Goal: Communication & Community: Answer question/provide support

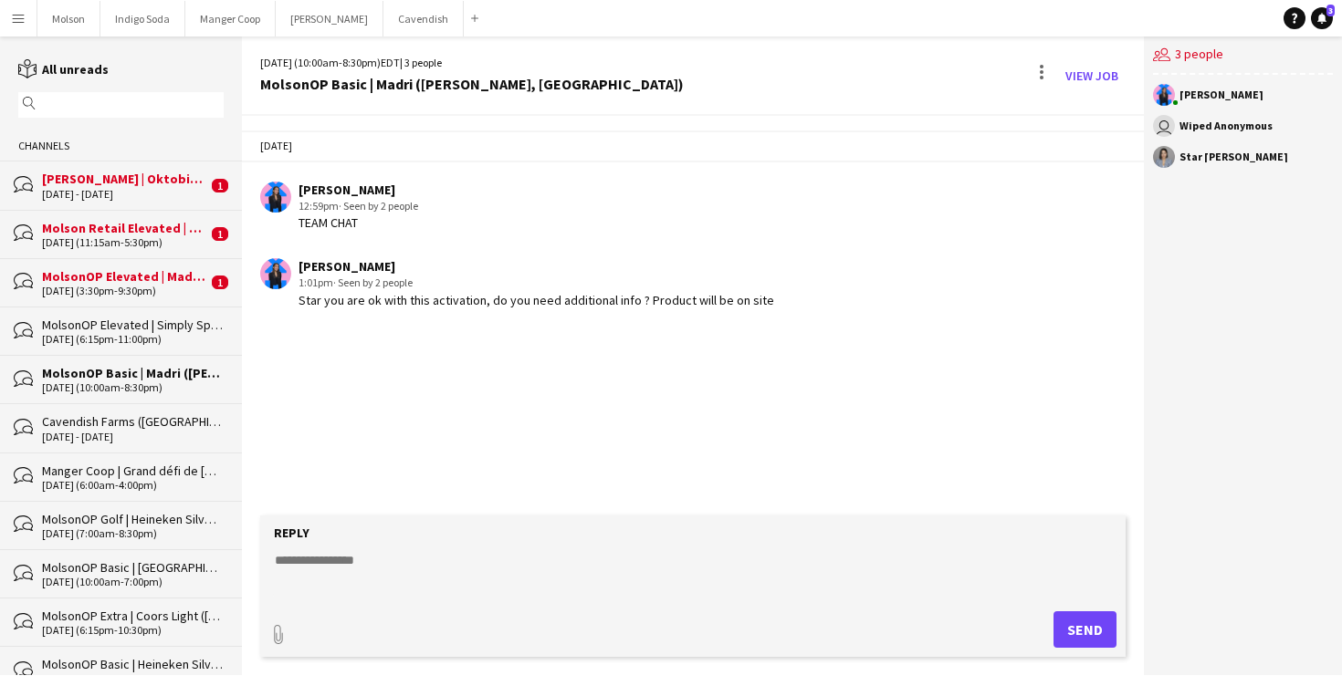
click at [131, 195] on div "[DATE] - [DATE]" at bounding box center [124, 194] width 165 height 13
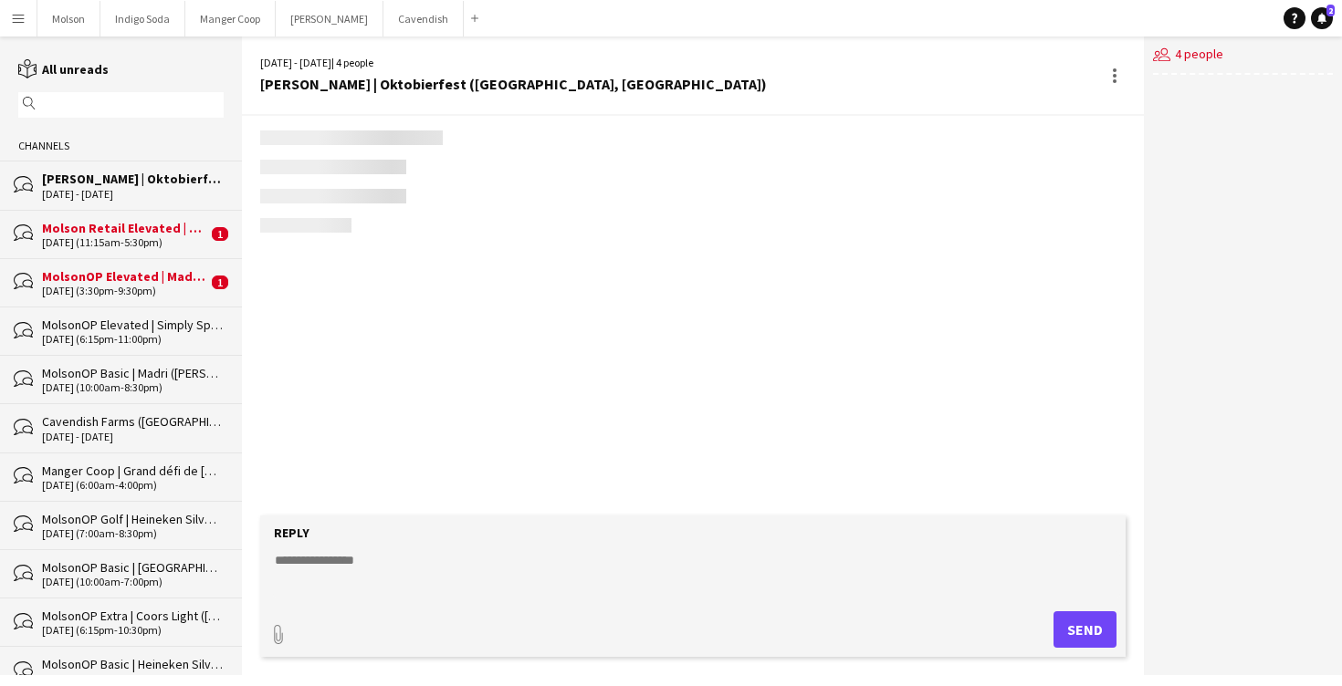
scroll to position [962, 0]
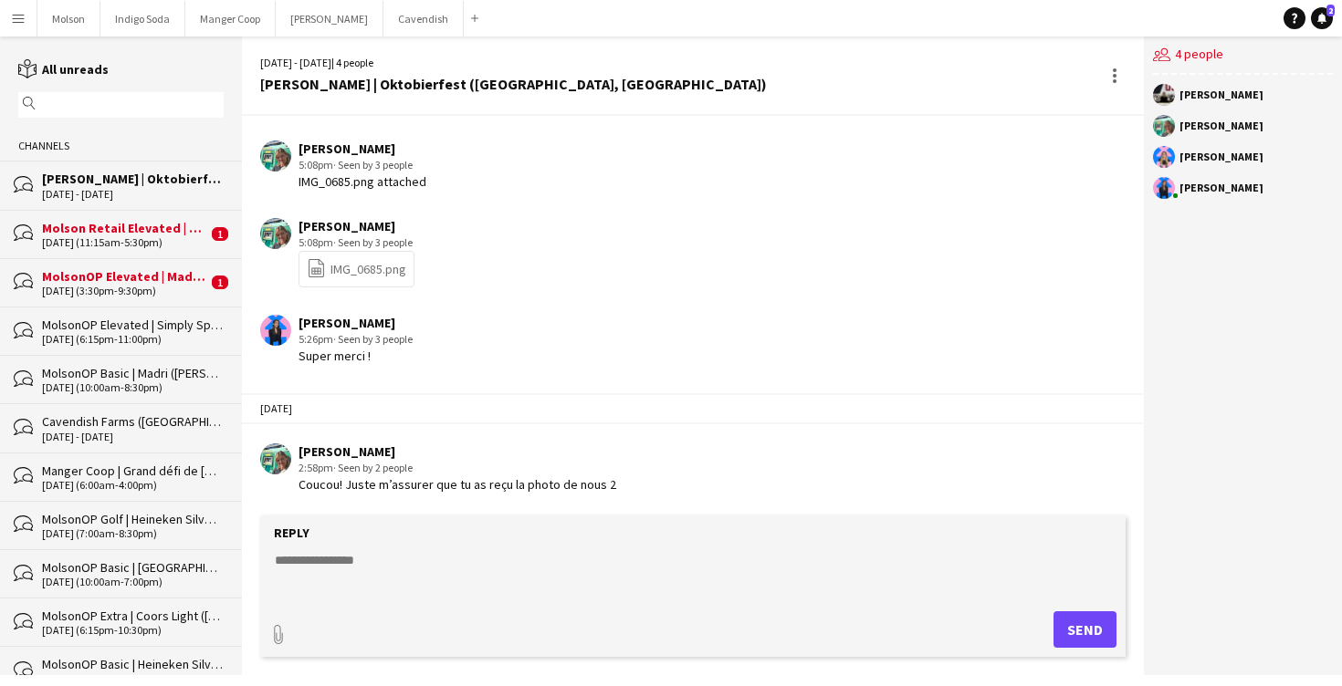
click at [504, 479] on div "Coucou! Juste m’assurer que tu as reçu la photo de nous 2" at bounding box center [457, 484] width 318 height 16
click at [491, 280] on div "[PERSON_NAME] 5:08pm · Seen by 3 people file-spreadsheet IMG_0685.png" at bounding box center [621, 252] width 722 height 69
click at [358, 578] on textarea at bounding box center [696, 574] width 847 height 47
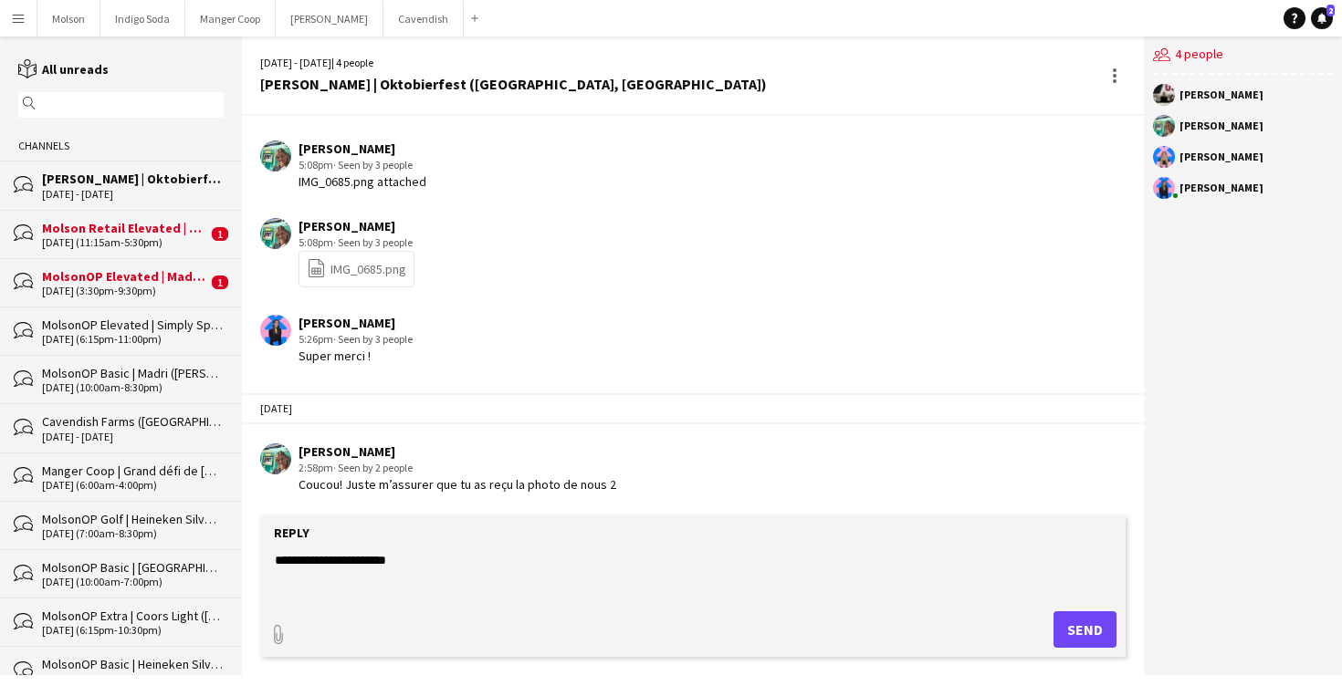
type textarea "**********"
click at [1062, 628] on button "Send" at bounding box center [1084, 629] width 63 height 37
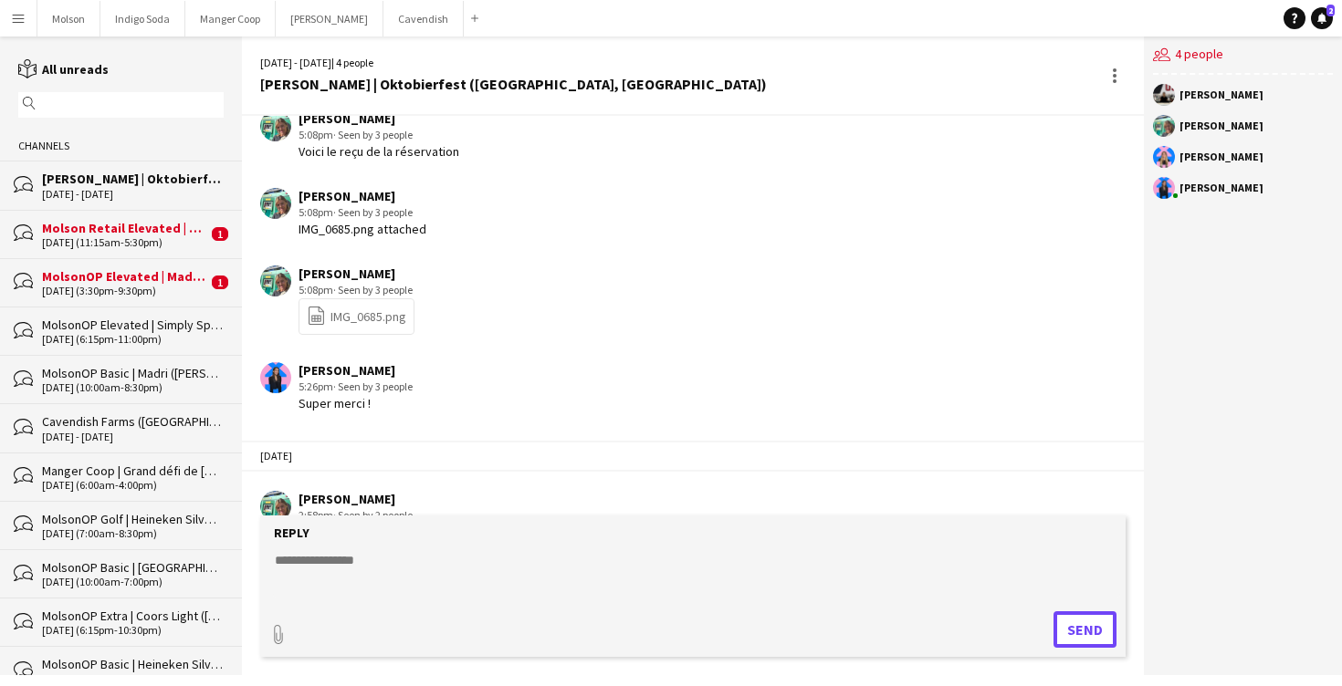
scroll to position [1039, 0]
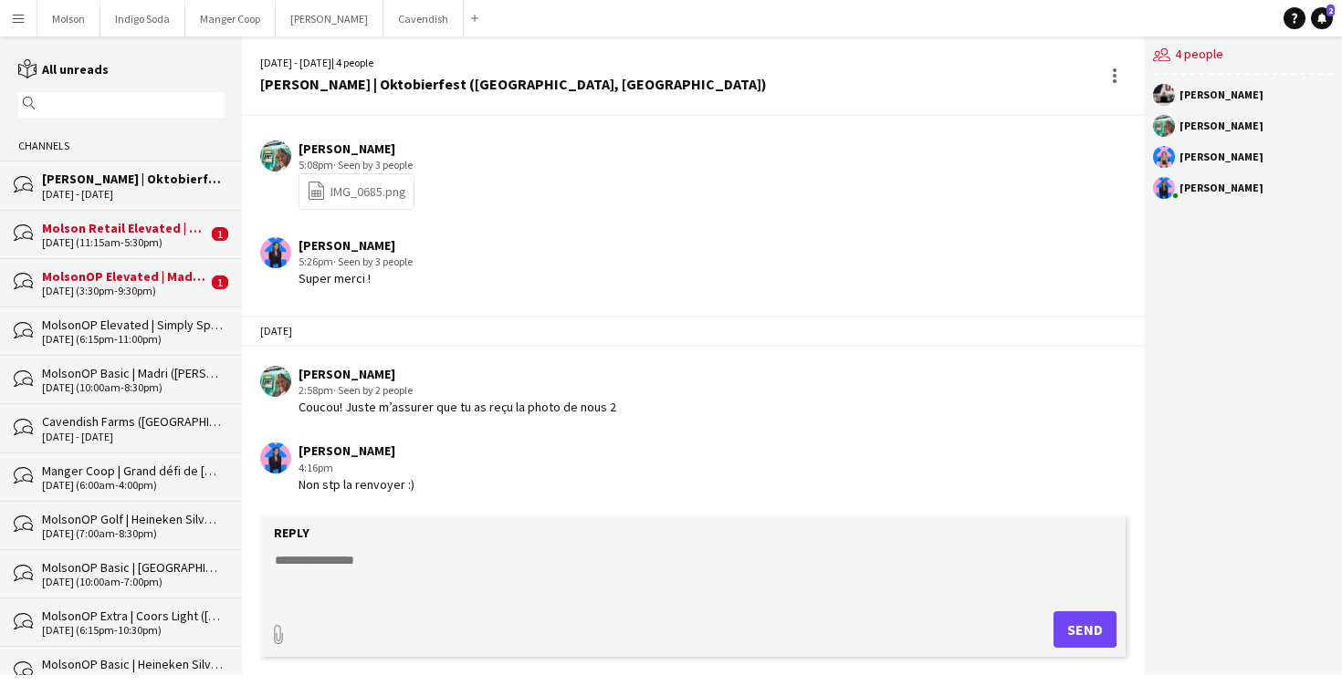
click at [99, 225] on div "Molson Retail Elevated | Simply Spiked ([GEOGRAPHIC_DATA], [GEOGRAPHIC_DATA])" at bounding box center [124, 228] width 165 height 16
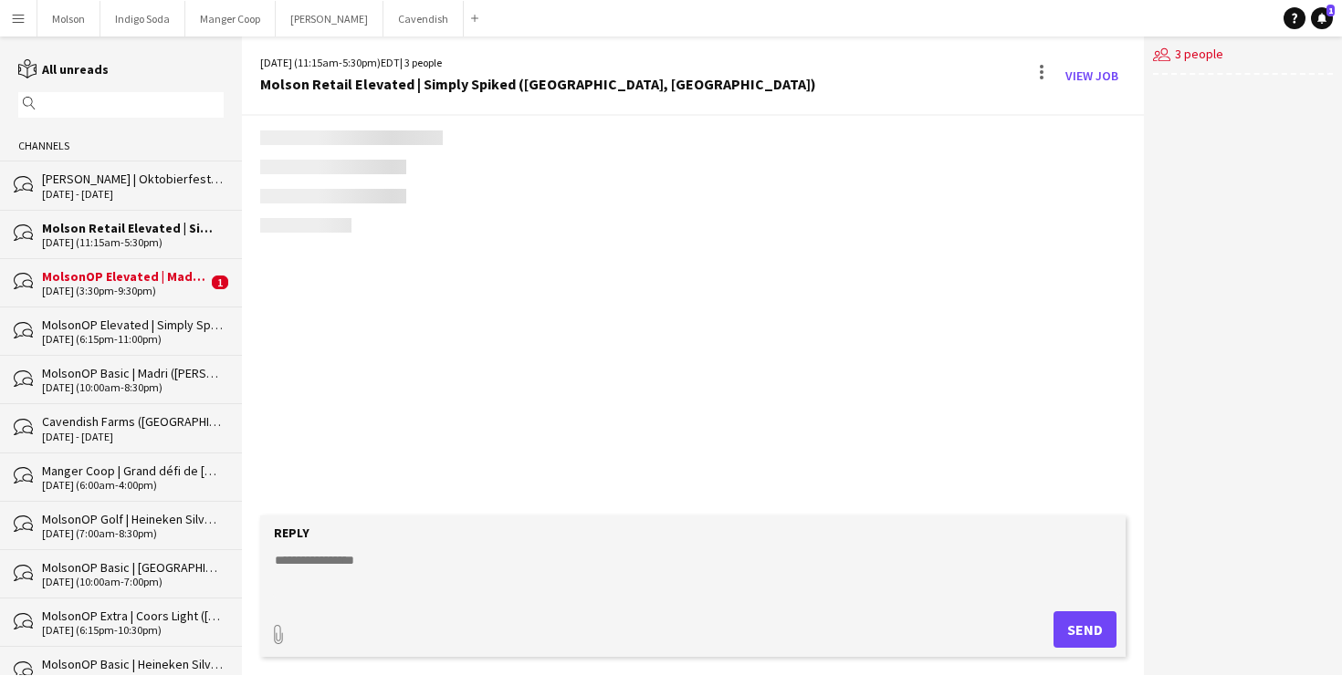
scroll to position [48, 0]
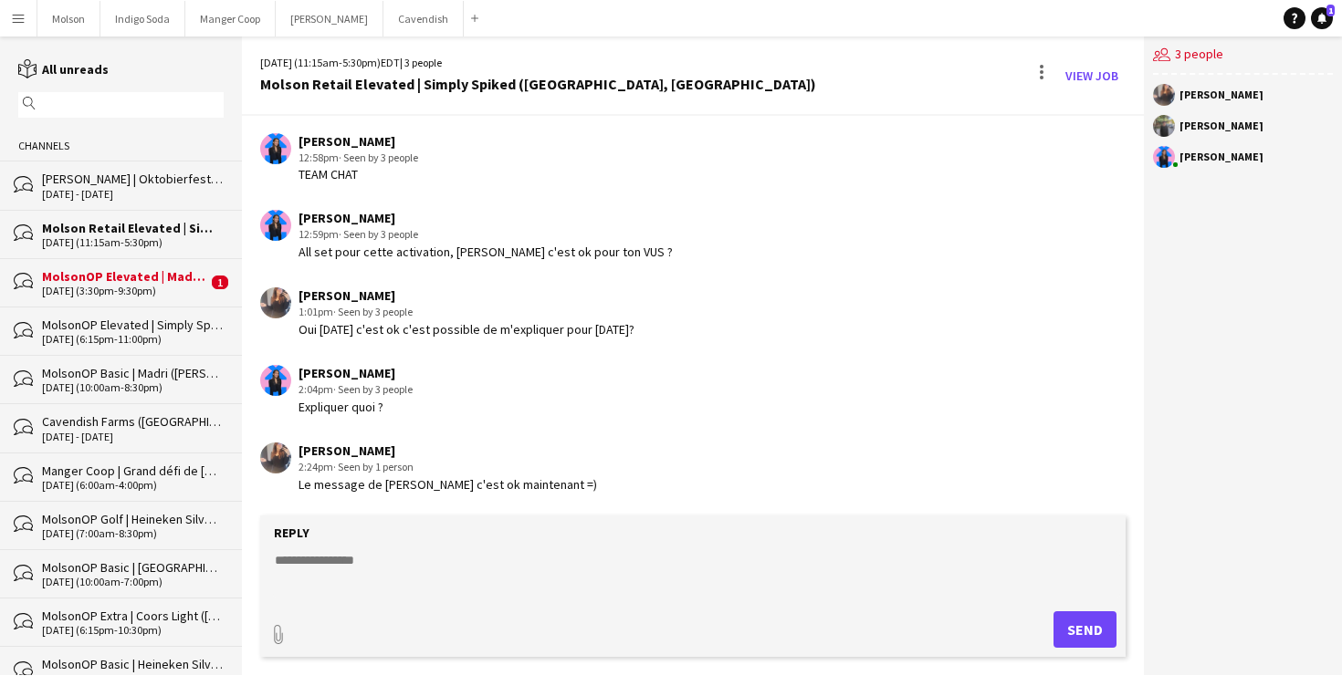
click at [112, 177] on div "[PERSON_NAME] | Oktobierfest ([GEOGRAPHIC_DATA], [GEOGRAPHIC_DATA])" at bounding box center [133, 179] width 182 height 16
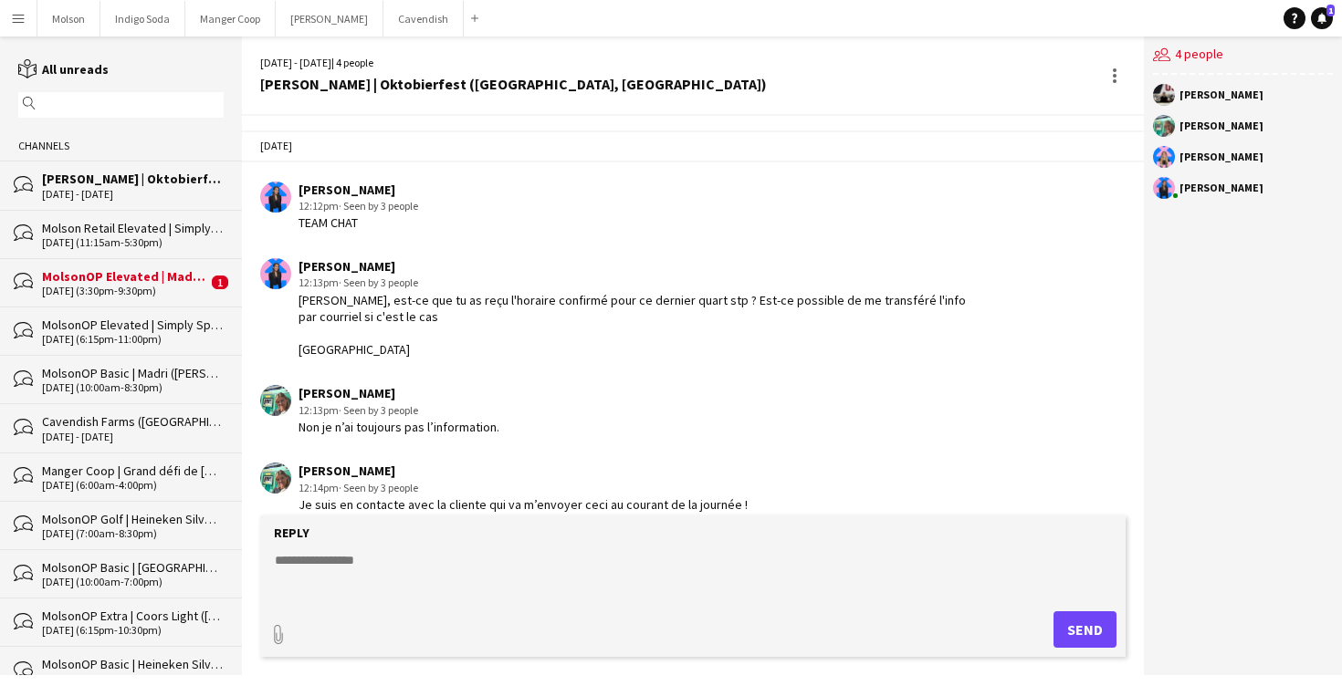
scroll to position [1039, 0]
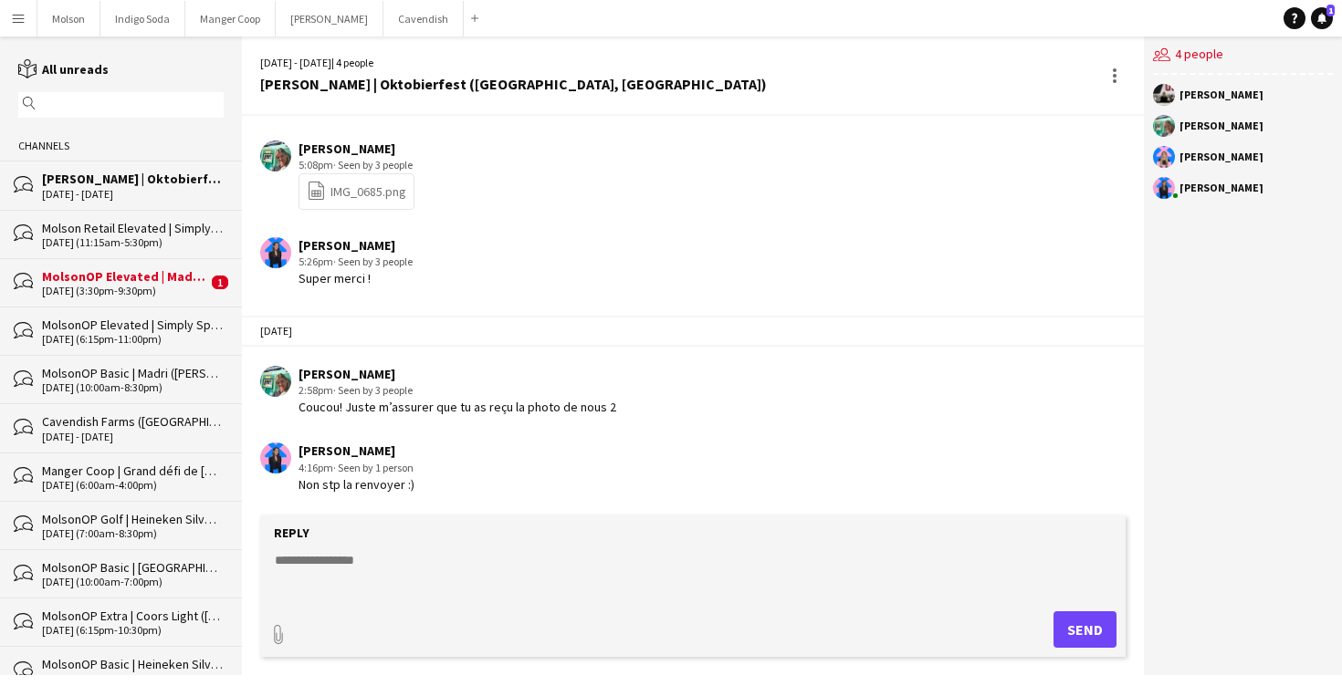
click at [108, 236] on div "[DATE] (11:15am-5:30pm)" at bounding box center [133, 242] width 182 height 13
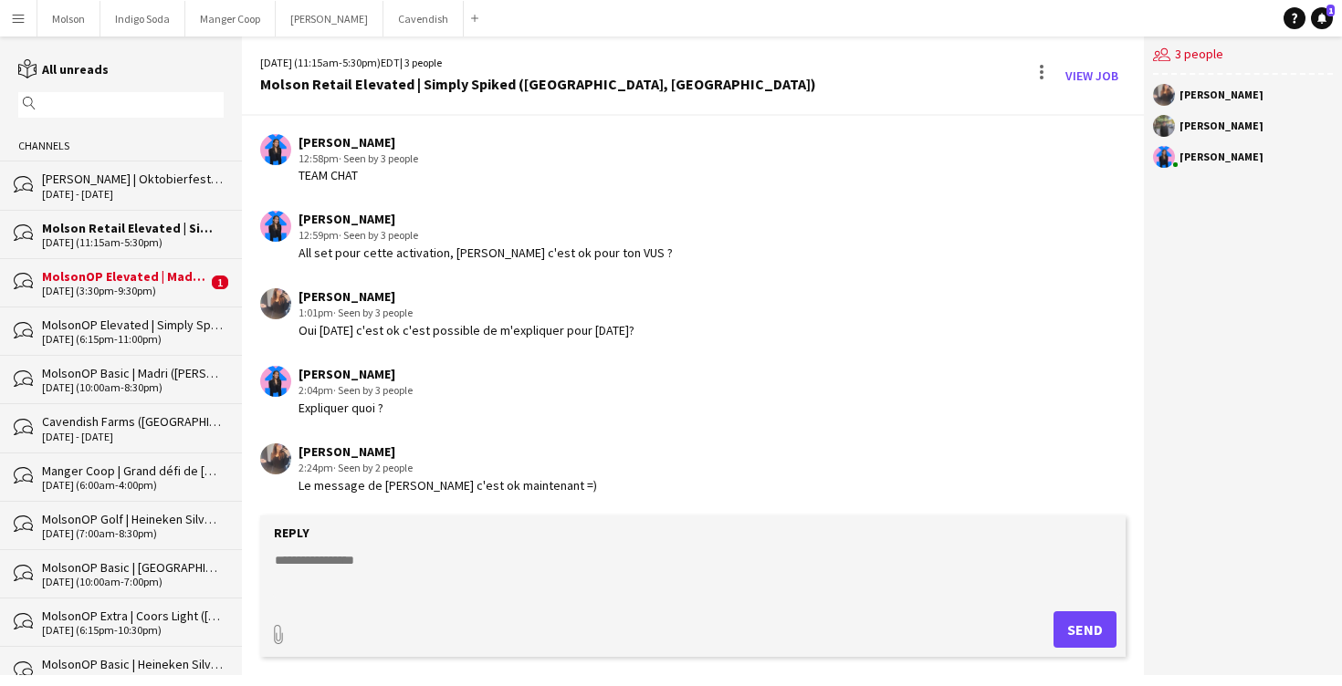
click at [162, 285] on div "[DATE] (3:30pm-9:30pm)" at bounding box center [124, 291] width 165 height 13
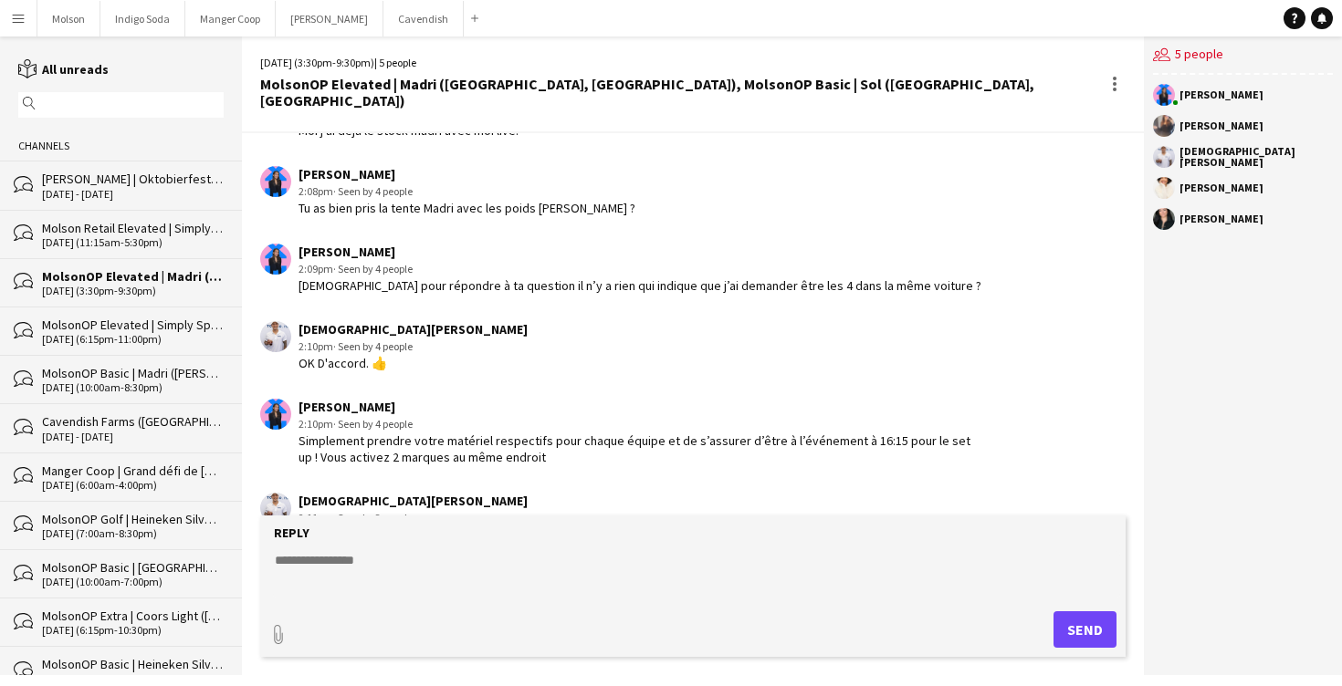
click at [151, 239] on div "[DATE] (11:15am-5:30pm)" at bounding box center [133, 242] width 182 height 13
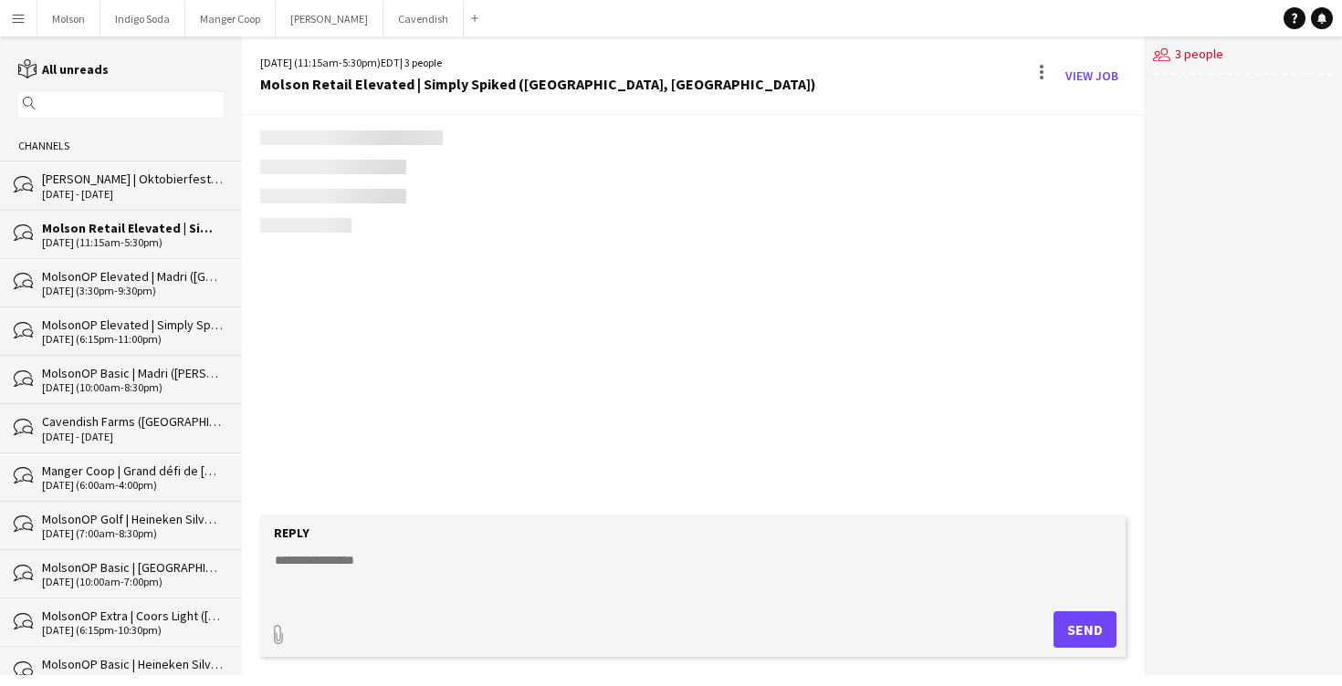
scroll to position [48, 0]
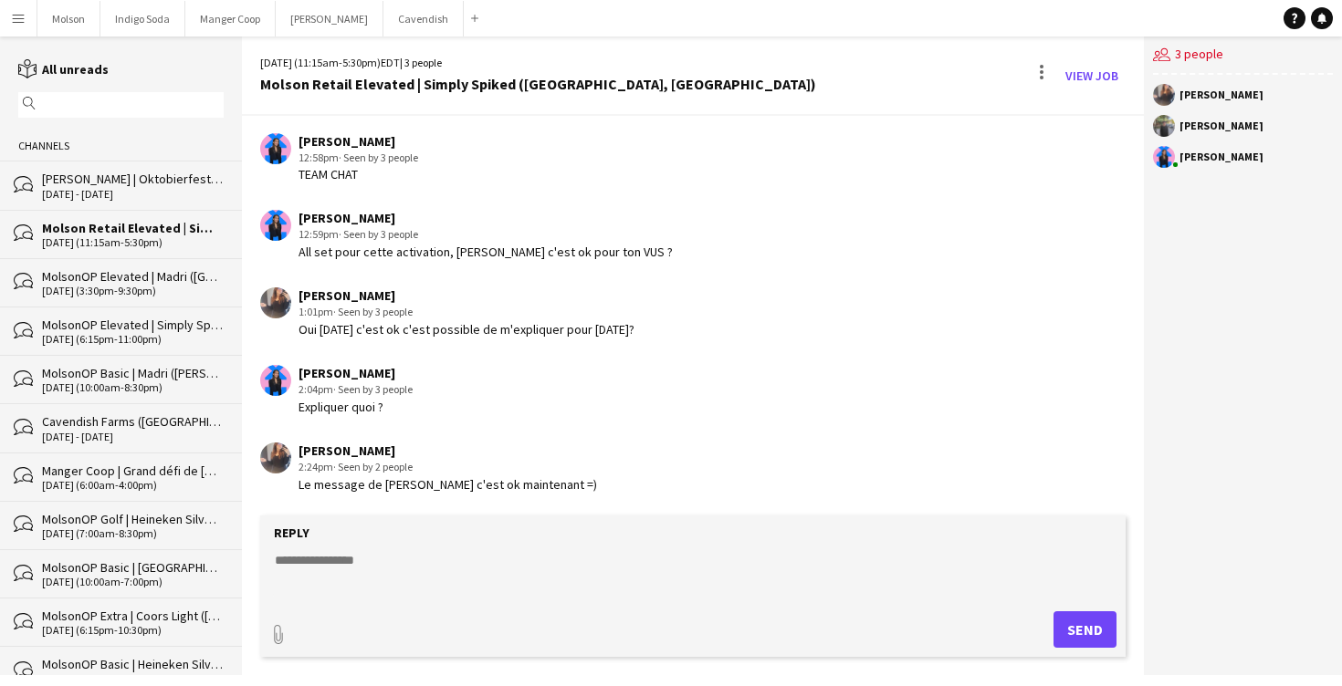
click at [134, 281] on div "MolsonOP Elevated | Madri ([GEOGRAPHIC_DATA], [GEOGRAPHIC_DATA]), MolsonOP Basi…" at bounding box center [133, 276] width 182 height 16
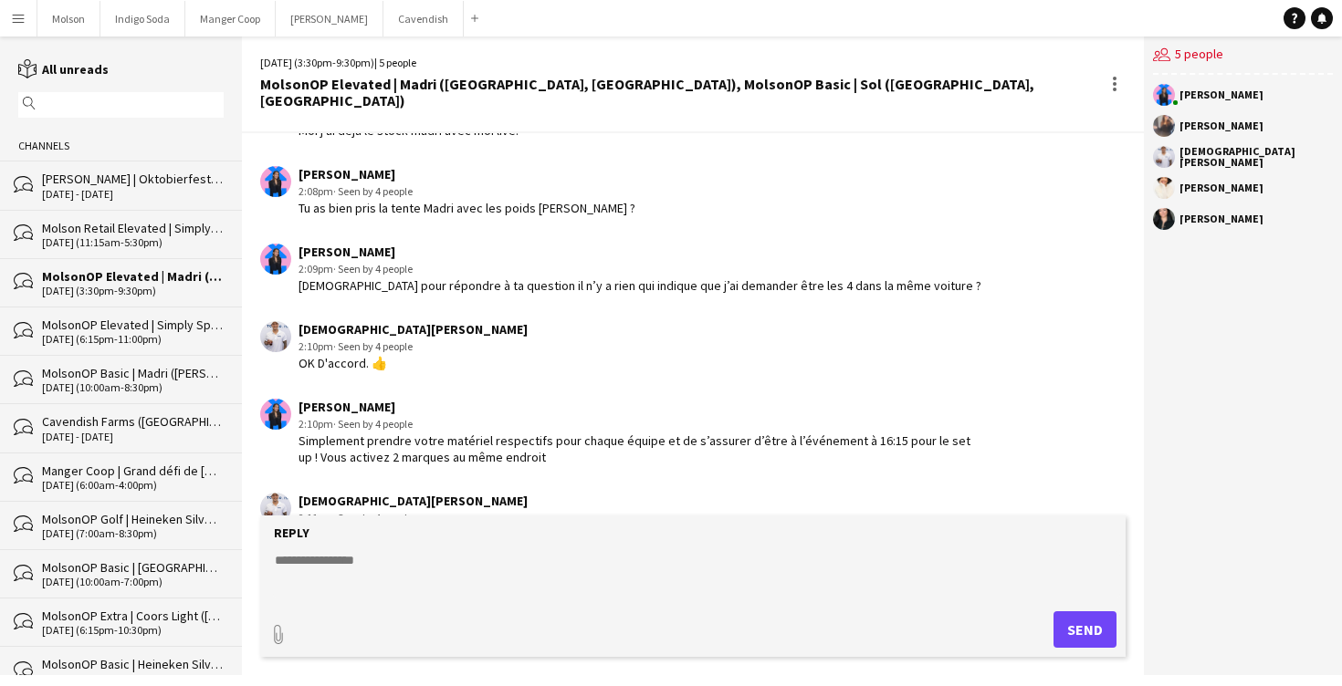
click at [365, 559] on textarea at bounding box center [696, 574] width 847 height 47
type textarea "*"
click at [137, 231] on div "Molson Retail Elevated | Simply Spiked ([GEOGRAPHIC_DATA], [GEOGRAPHIC_DATA])" at bounding box center [133, 228] width 182 height 16
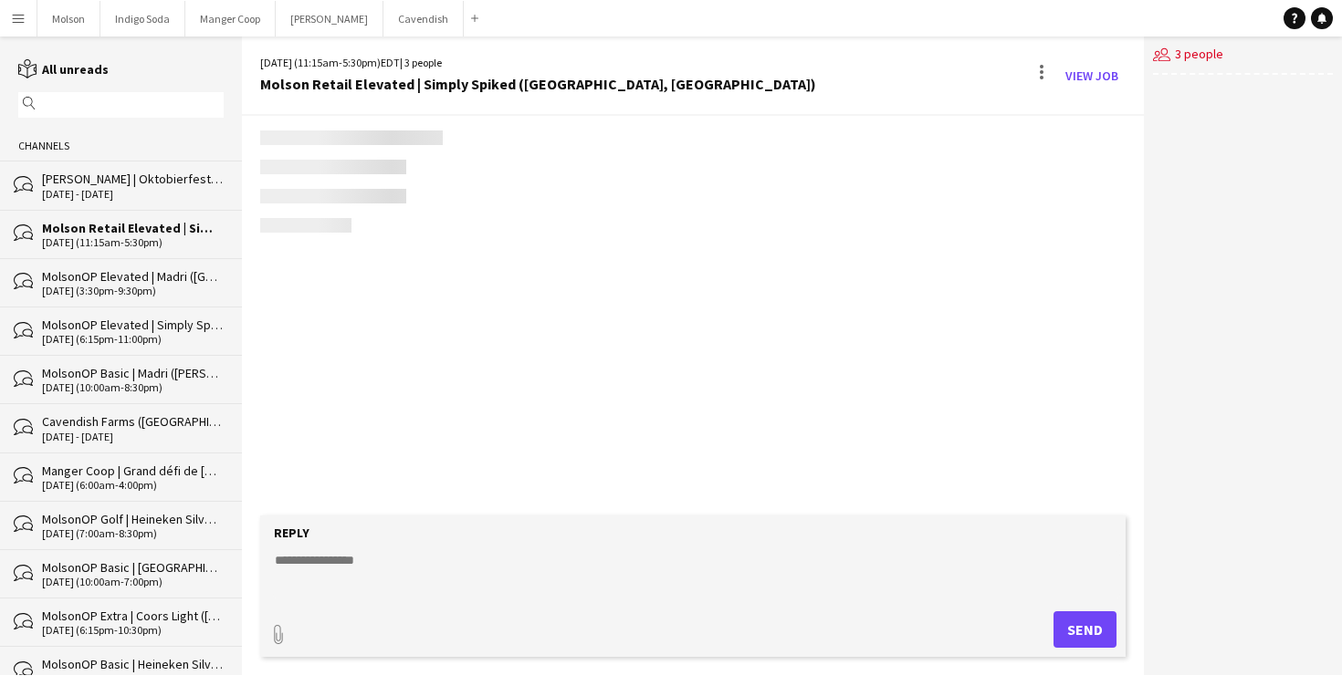
scroll to position [48, 0]
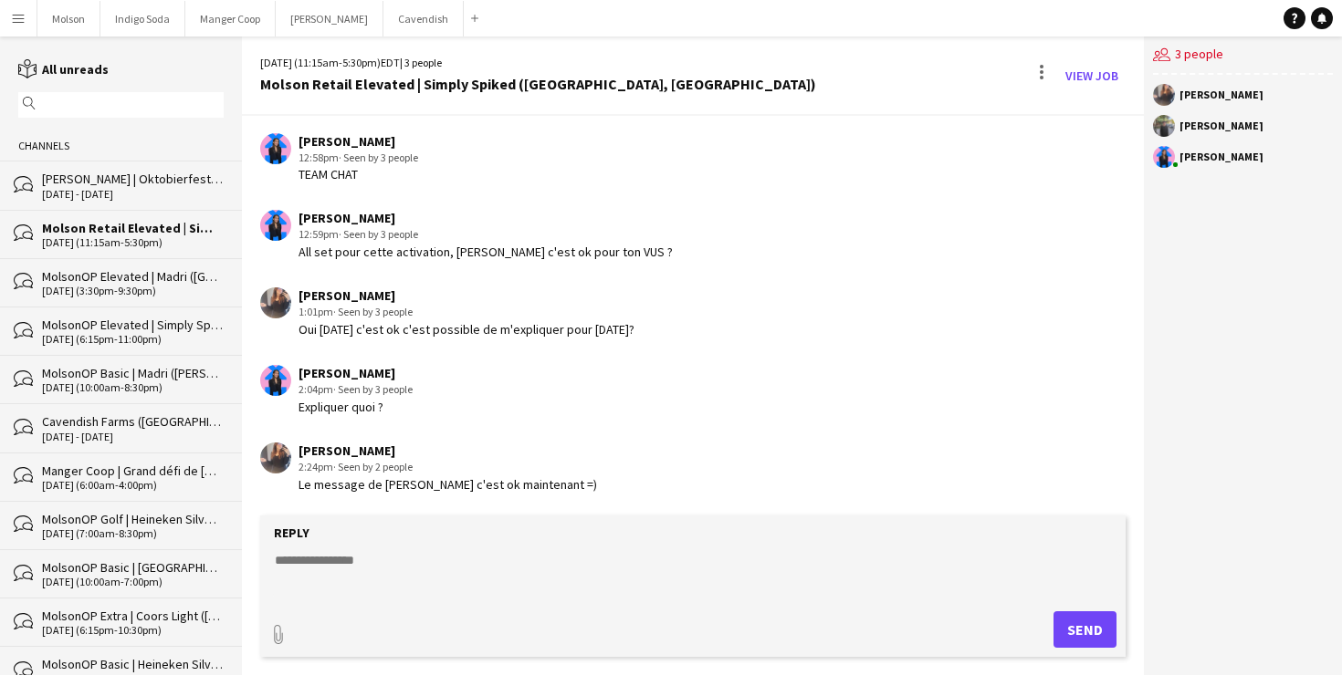
click at [359, 537] on div "Reply" at bounding box center [692, 533] width 847 height 16
click at [354, 561] on textarea at bounding box center [696, 574] width 847 height 47
type textarea "******"
click at [1078, 632] on button "Send" at bounding box center [1084, 629] width 63 height 37
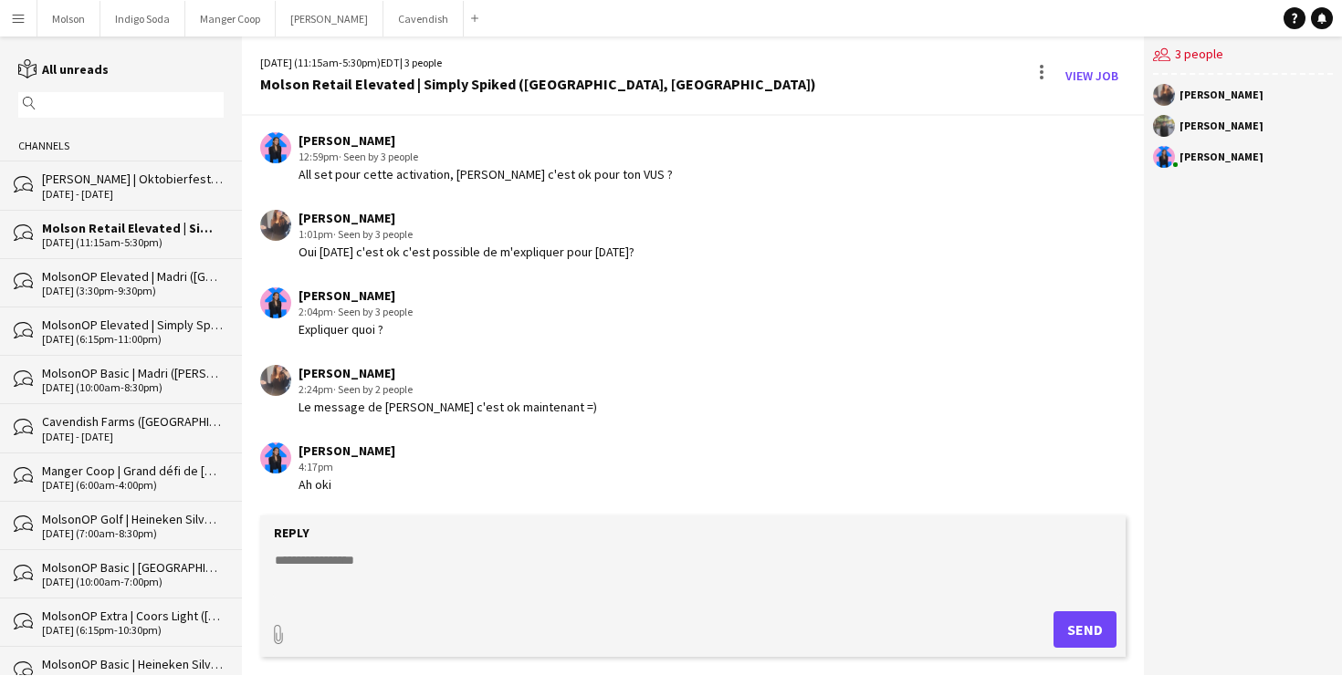
click at [123, 288] on div "[DATE] (3:30pm-9:30pm)" at bounding box center [133, 291] width 182 height 13
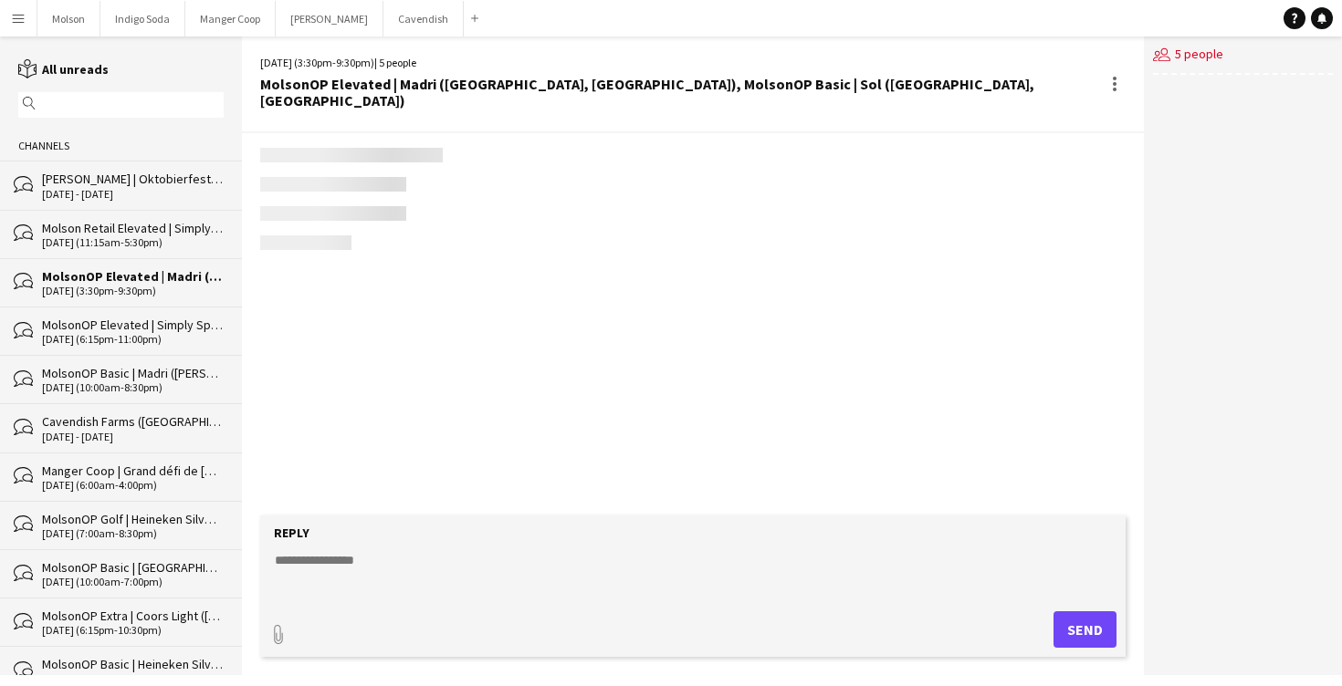
scroll to position [763, 0]
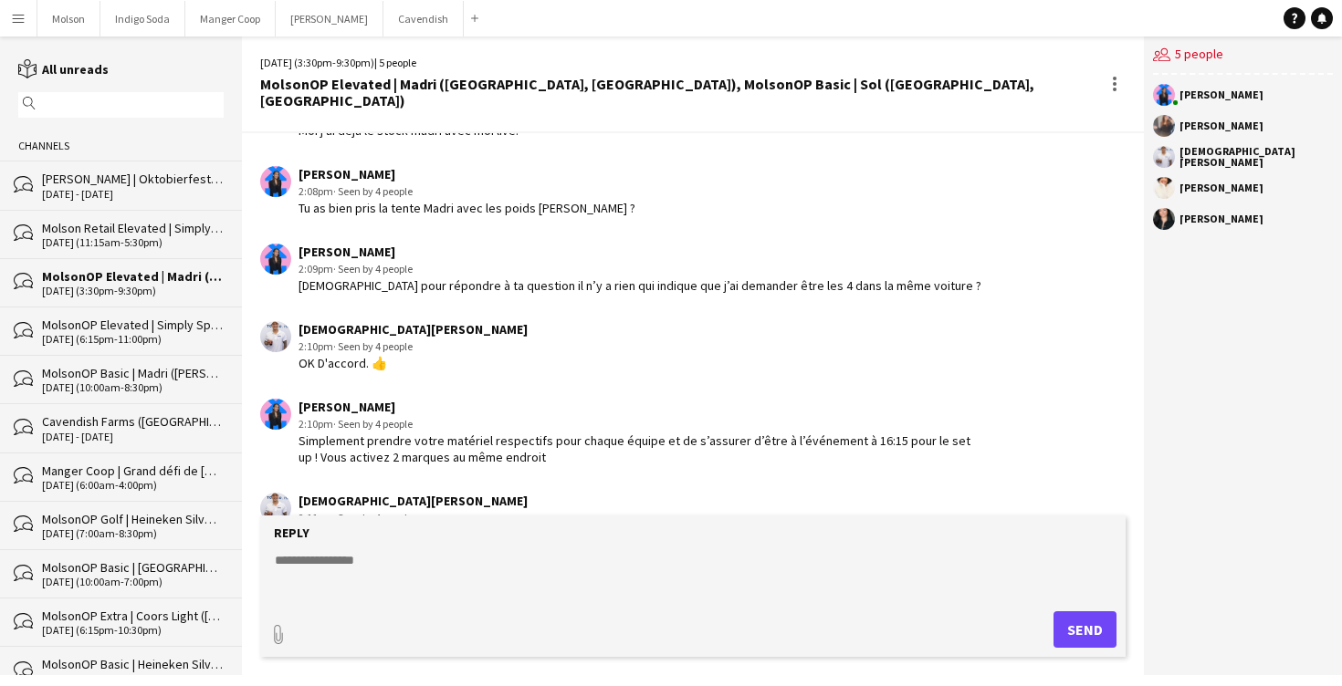
click at [382, 561] on textarea at bounding box center [696, 574] width 847 height 47
drag, startPoint x: 861, startPoint y: 566, endPoint x: -19, endPoint y: 565, distance: 879.8
click at [0, 565] on html "Menu Boards Boards Boards All jobs Status Workforce Workforce My Workforce Recr…" at bounding box center [671, 343] width 1342 height 686
paste textarea "*****"
type textarea "**********"
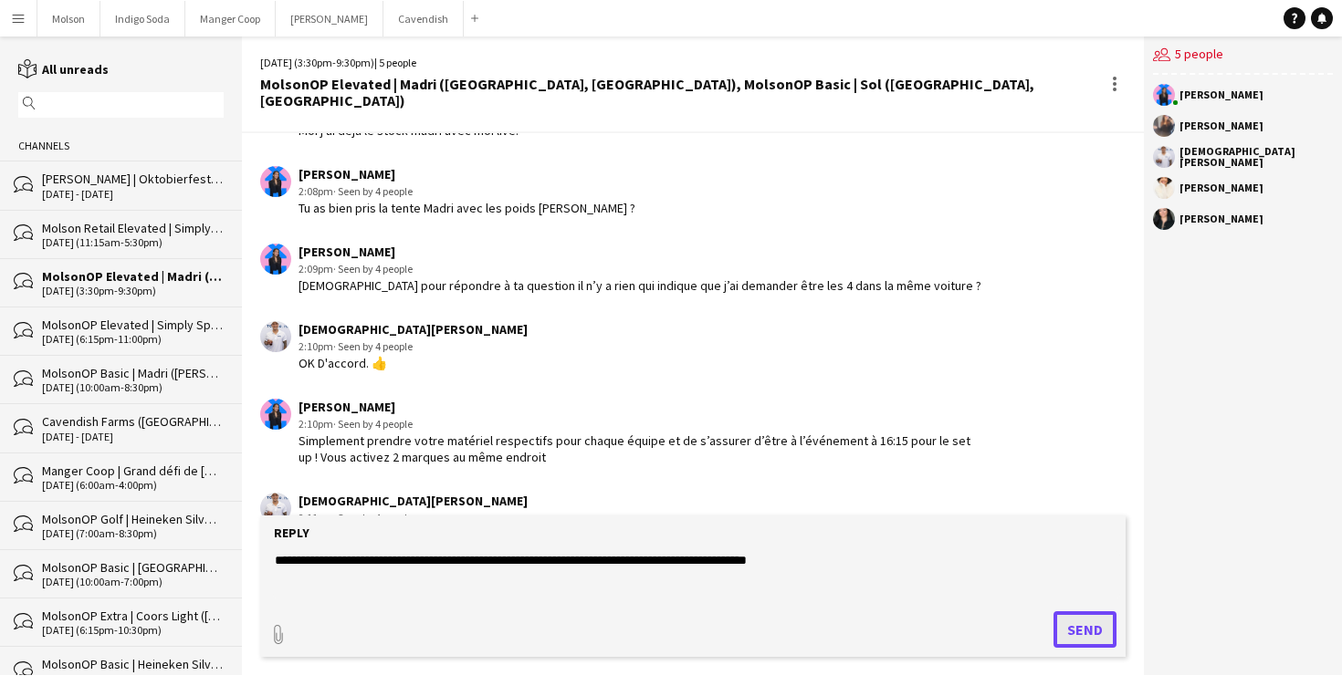
click at [1059, 622] on button "Send" at bounding box center [1084, 629] width 63 height 37
